Goal: Information Seeking & Learning: Learn about a topic

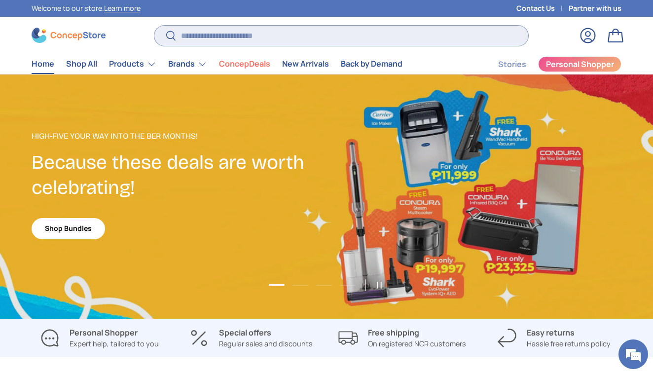
click at [255, 36] on input "Search" at bounding box center [341, 36] width 374 height 20
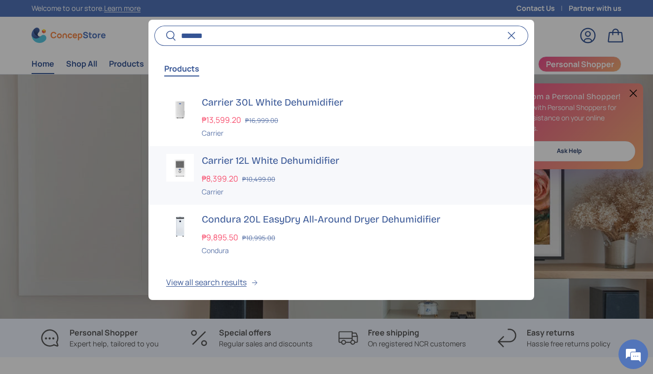
scroll to position [0, 1305]
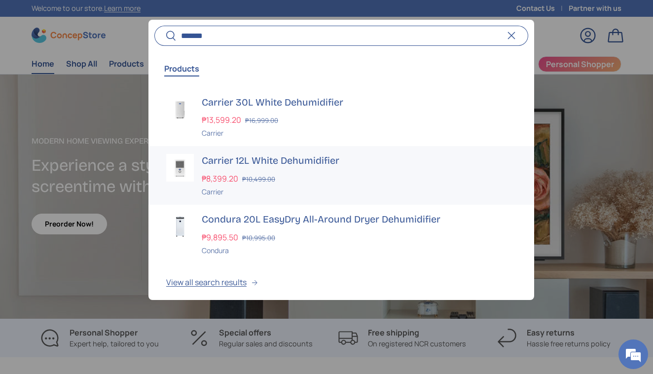
type input "*******"
click at [307, 154] on h3 "Carrier 12L White Dehumidifier" at bounding box center [359, 161] width 314 height 14
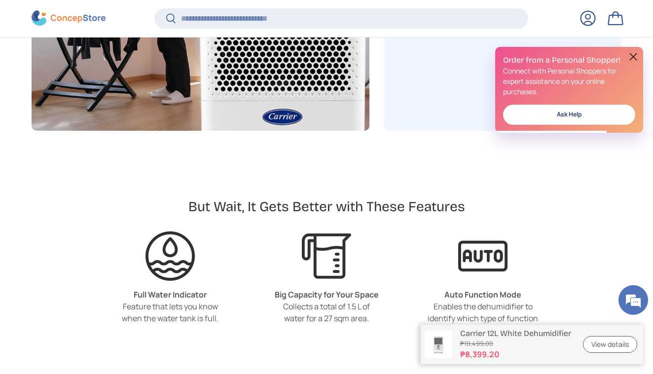
scroll to position [1952, 0]
click at [634, 56] on button at bounding box center [633, 57] width 12 height 12
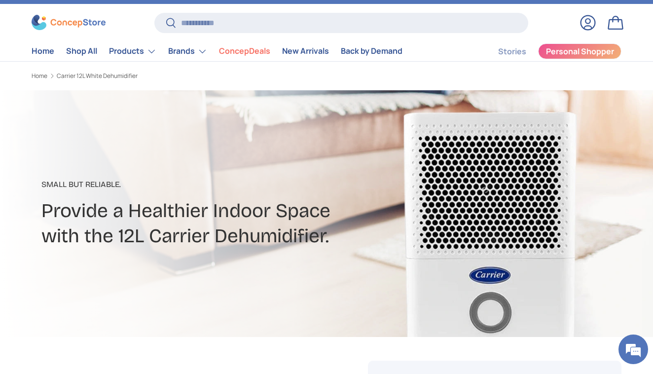
scroll to position [0, 0]
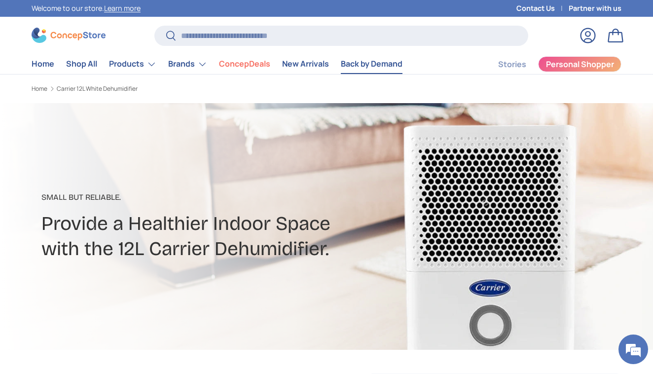
click at [361, 61] on link "Back by Demand" at bounding box center [372, 63] width 62 height 19
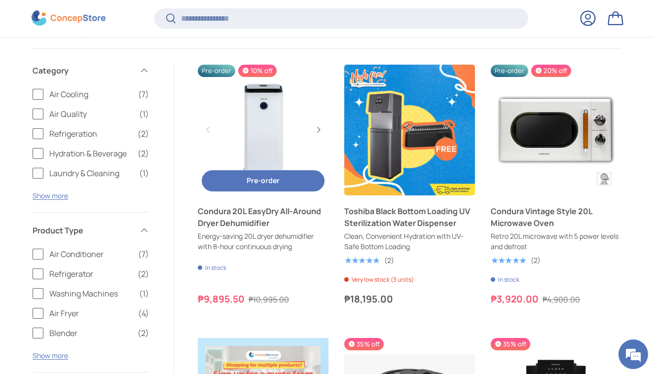
scroll to position [175, 0]
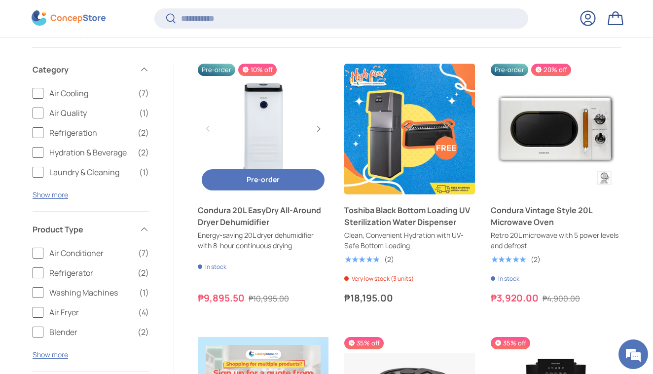
click at [281, 104] on link "Condura 20L EasyDry All-Around Dryer Dehumidifier" at bounding box center [263, 129] width 131 height 131
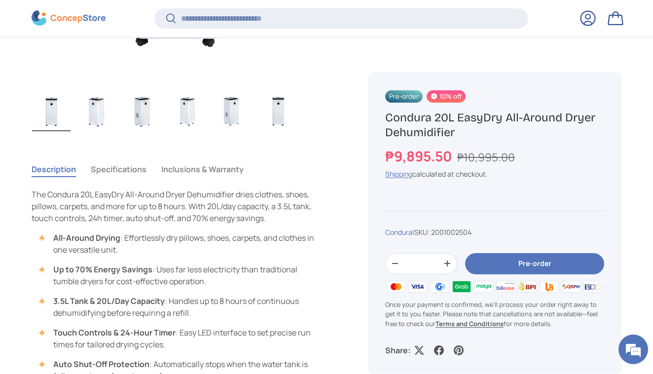
scroll to position [576, 0]
click at [106, 166] on button "Specifications" at bounding box center [119, 168] width 56 height 23
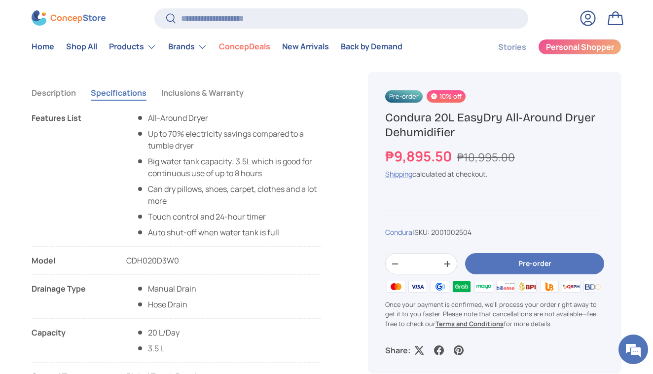
scroll to position [652, 0]
click at [201, 98] on button "Inclusions & Warranty" at bounding box center [202, 93] width 82 height 23
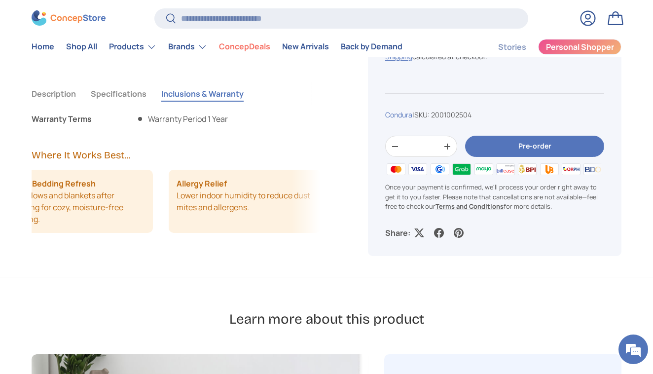
click at [127, 87] on button "Specifications" at bounding box center [119, 93] width 56 height 23
